Goal: Task Accomplishment & Management: Manage account settings

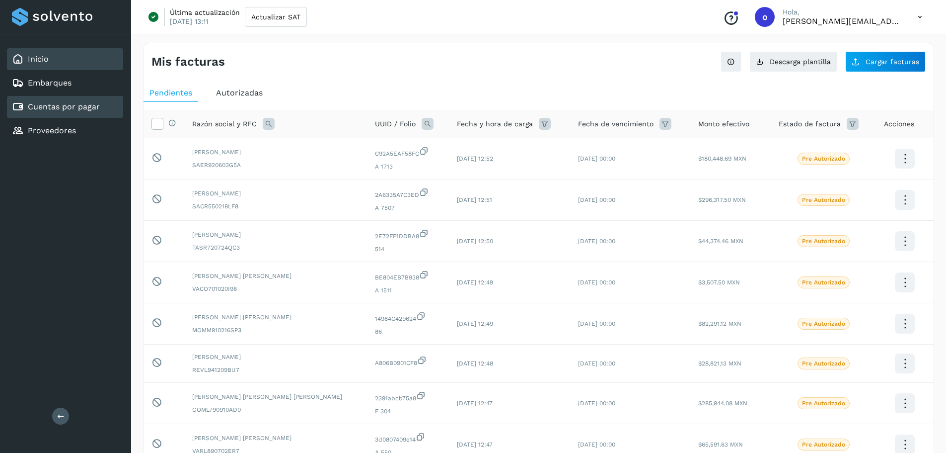
click at [54, 65] on div "Inicio" at bounding box center [65, 59] width 116 height 22
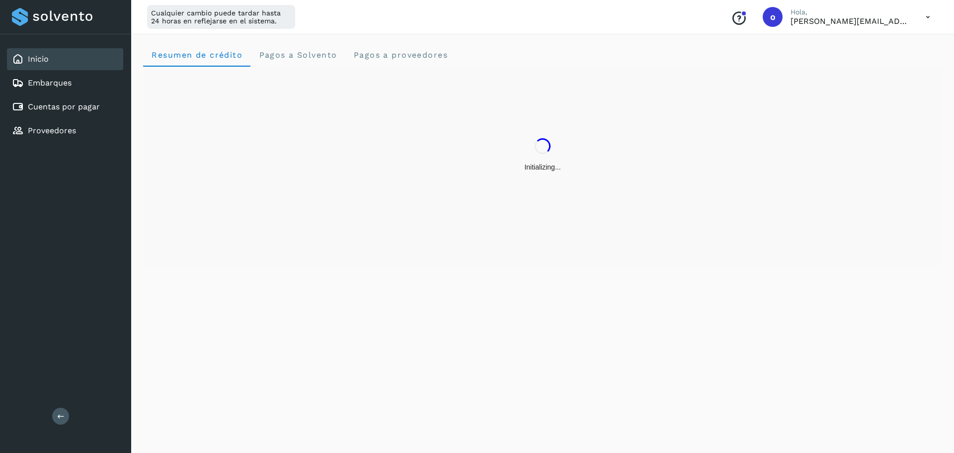
click at [54, 65] on div "Inicio" at bounding box center [65, 59] width 116 height 22
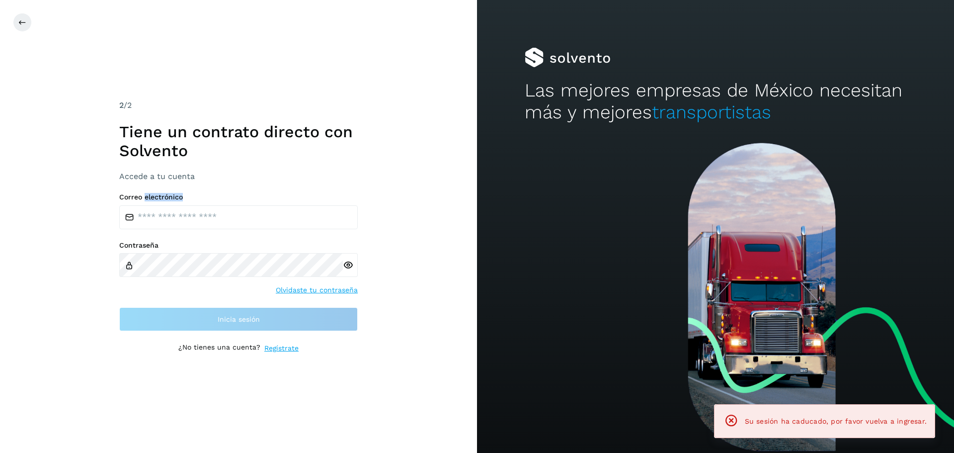
drag, startPoint x: 150, startPoint y: 213, endPoint x: 153, endPoint y: 219, distance: 6.9
click at [152, 219] on div "Correo electrónico" at bounding box center [238, 211] width 238 height 36
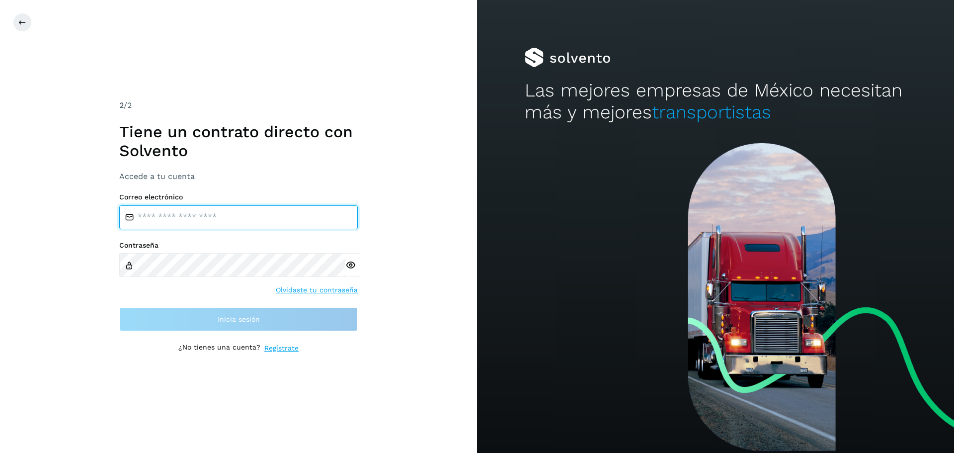
click at [161, 217] on input "email" at bounding box center [238, 217] width 238 height 24
type input "**********"
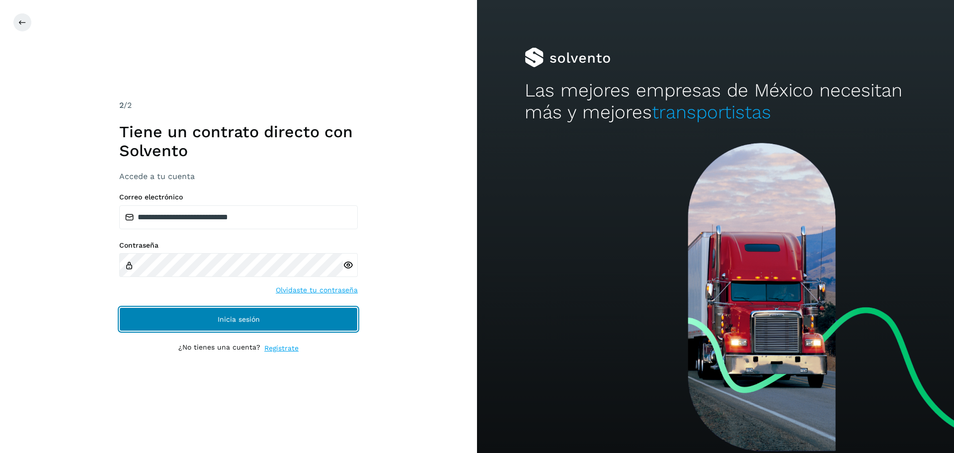
click at [201, 331] on button "Inicia sesión" at bounding box center [238, 319] width 238 height 24
click at [223, 318] on span "Inicia sesión" at bounding box center [239, 318] width 42 height 7
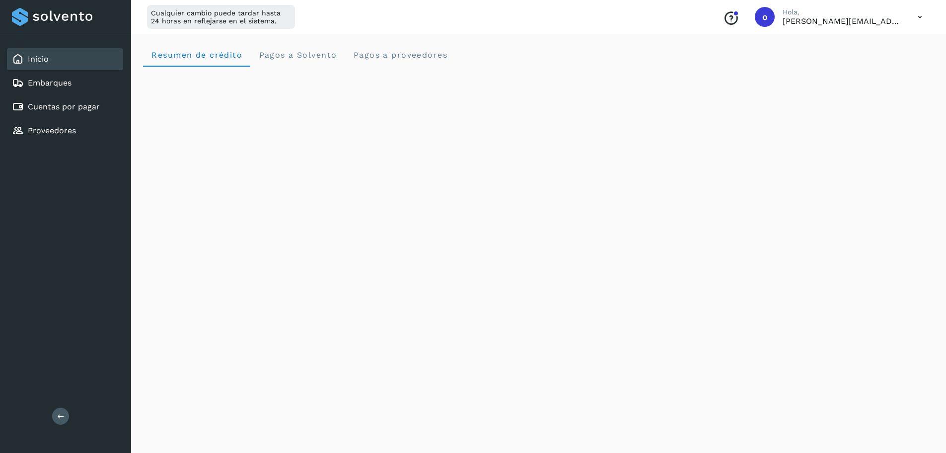
click at [600, 51] on div "Resumen de crédito Pagos a Solvento Pagos a proveedores" at bounding box center [538, 55] width 791 height 24
